Goal: Ask a question

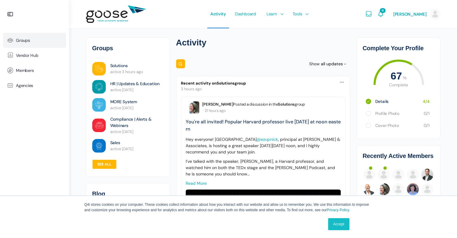
click at [28, 39] on span "Groups" at bounding box center [23, 40] width 14 height 5
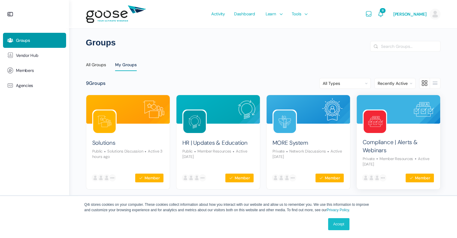
click at [378, 102] on img at bounding box center [399, 109] width 84 height 29
click at [382, 150] on link "Compliance | Alerts & Webinars" at bounding box center [399, 146] width 72 height 16
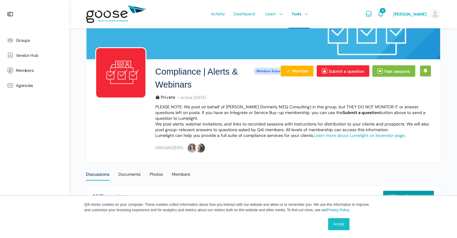
scroll to position [36, 0]
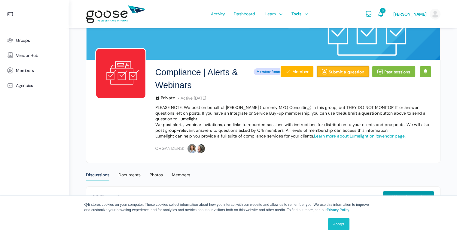
click at [348, 73] on link "Submit a question" at bounding box center [343, 71] width 53 height 11
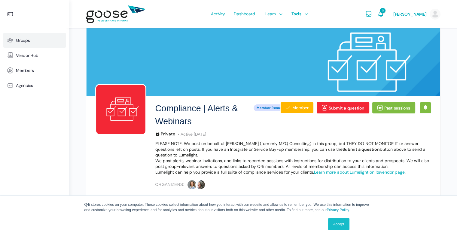
click at [25, 36] on link "Groups" at bounding box center [34, 40] width 63 height 15
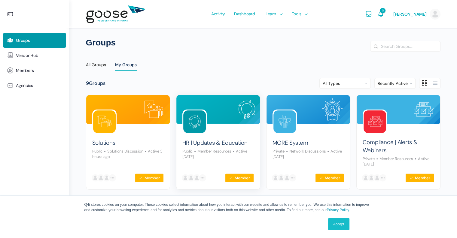
click at [203, 138] on div "HR | Updates & Education Public Member Resources Active [DATE]" at bounding box center [219, 147] width 72 height 26
click at [207, 146] on link "HR | Updates & Education" at bounding box center [215, 143] width 65 height 8
click at [203, 140] on link "HR | Updates & Education" at bounding box center [215, 143] width 65 height 8
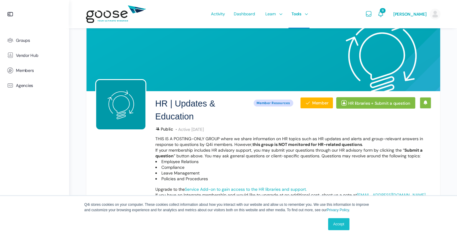
scroll to position [5, 0]
click at [386, 122] on div "HR | Updates & Education Public Member Resources Member HR libraries + Submit a…" at bounding box center [293, 163] width 276 height 144
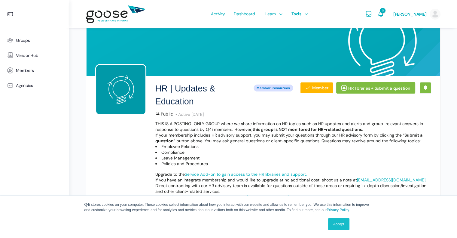
scroll to position [0, 0]
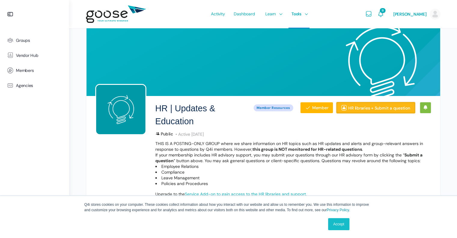
click at [360, 113] on link "HR libraries + Submit a question" at bounding box center [376, 107] width 79 height 11
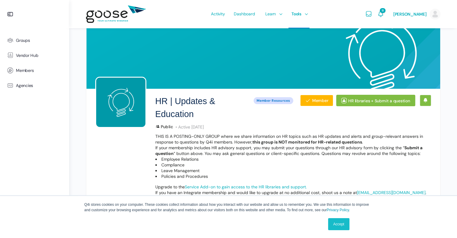
scroll to position [7, 0]
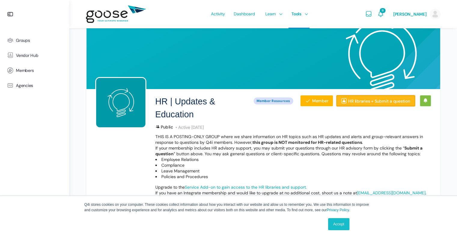
click at [361, 96] on link "HR libraries + Submit a question" at bounding box center [376, 100] width 79 height 11
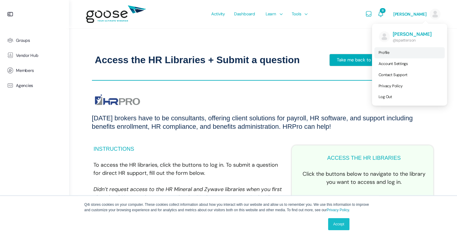
click at [387, 51] on span "Profile" at bounding box center [384, 52] width 11 height 5
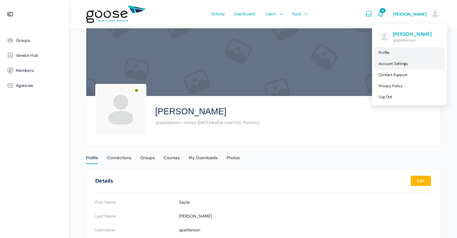
click at [387, 61] on link "Account Settings" at bounding box center [410, 63] width 70 height 11
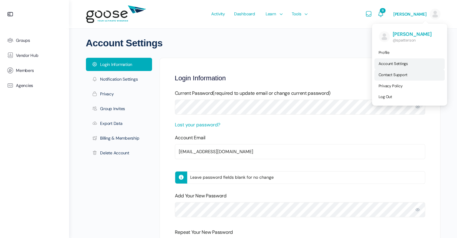
click at [388, 74] on span "Contact Support" at bounding box center [393, 74] width 29 height 5
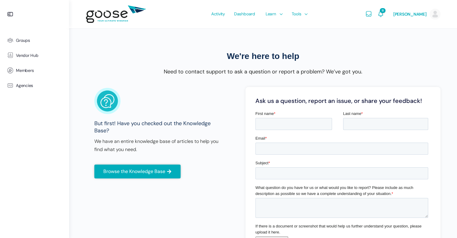
click at [100, 117] on e-page-transition at bounding box center [228, 119] width 457 height 238
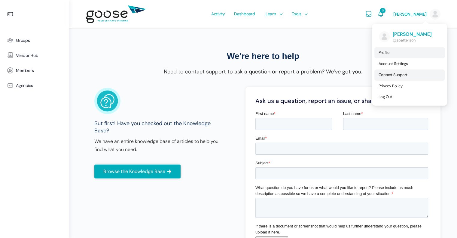
click at [381, 55] on link "Profile" at bounding box center [410, 52] width 70 height 11
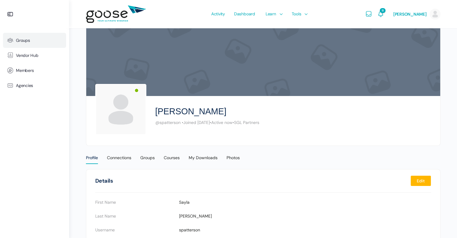
click at [38, 38] on link "Groups" at bounding box center [34, 40] width 63 height 15
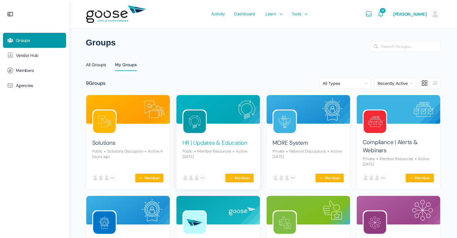
click at [205, 145] on link "HR | Updates & Education" at bounding box center [215, 143] width 65 height 8
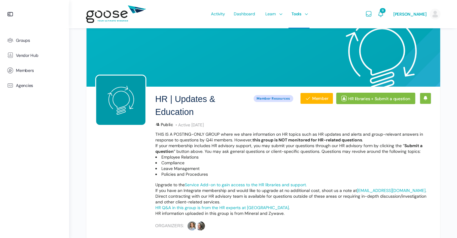
scroll to position [6, 0]
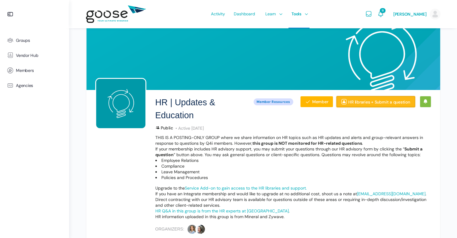
click at [367, 99] on link "HR libraries + Submit a question" at bounding box center [376, 101] width 79 height 11
